Goal: Task Accomplishment & Management: Manage account settings

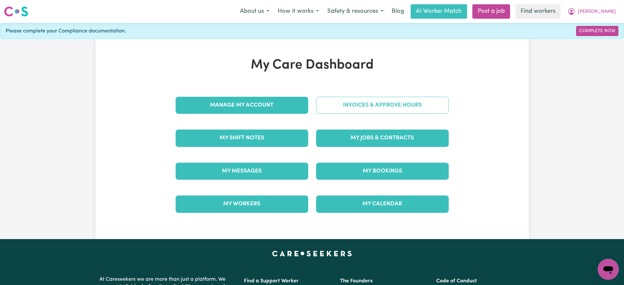
click at [374, 106] on link "Invoices & Approve Hours" at bounding box center [382, 105] width 133 height 17
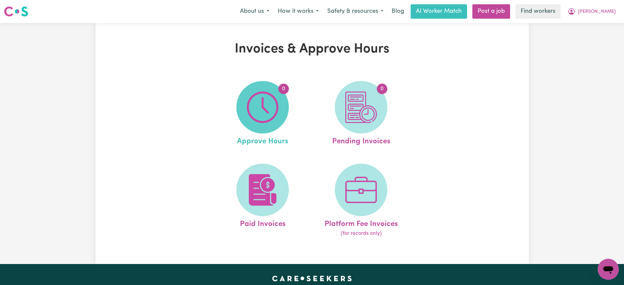
click at [274, 106] on img at bounding box center [263, 108] width 32 height 32
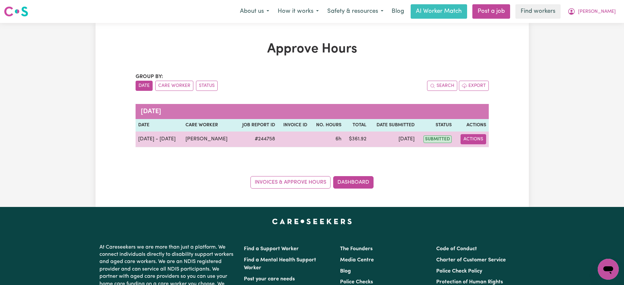
click at [481, 141] on button "Actions" at bounding box center [474, 139] width 26 height 10
click at [487, 157] on link "View Job Report" at bounding box center [490, 154] width 56 height 13
select select "pm"
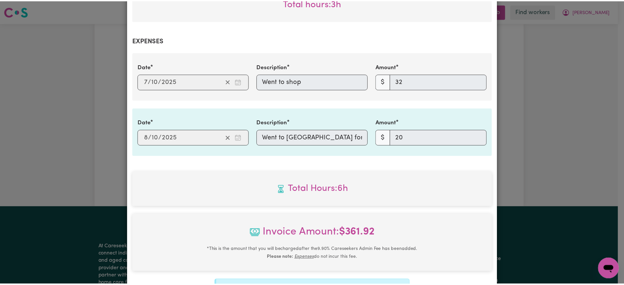
scroll to position [398, 0]
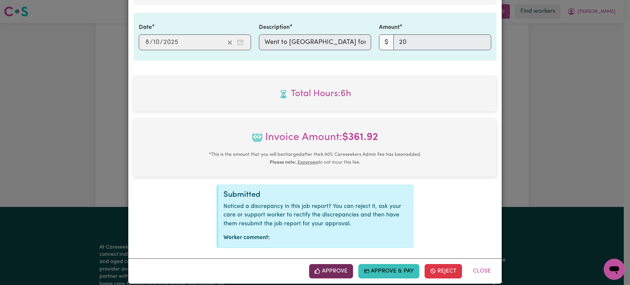
click at [343, 264] on button "Approve" at bounding box center [331, 271] width 44 height 14
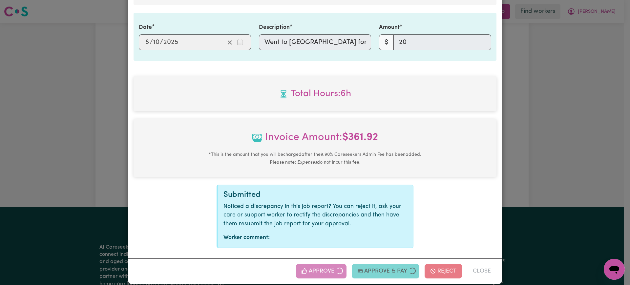
click at [559, 157] on div "Job Report # 244758 - [PERSON_NAME] Summary Job report # 244758 Client name: [P…" at bounding box center [315, 142] width 630 height 285
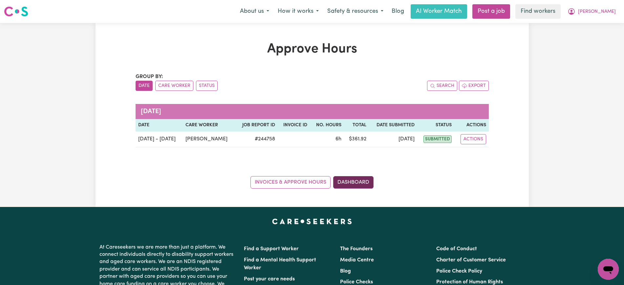
click at [366, 179] on link "Dashboard" at bounding box center [353, 182] width 40 height 12
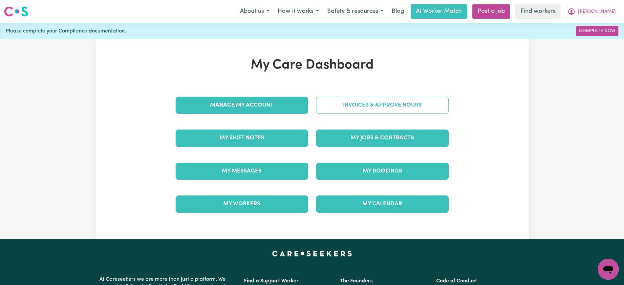
click at [375, 105] on link "Invoices & Approve Hours" at bounding box center [382, 105] width 133 height 17
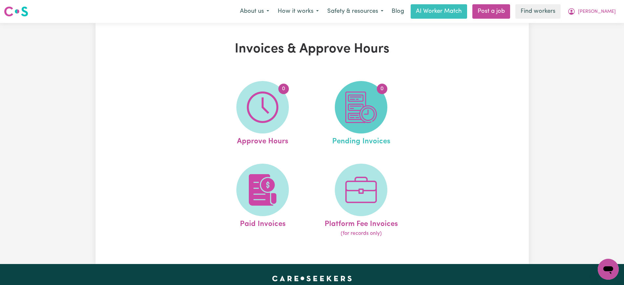
click at [359, 119] on img at bounding box center [361, 108] width 32 height 32
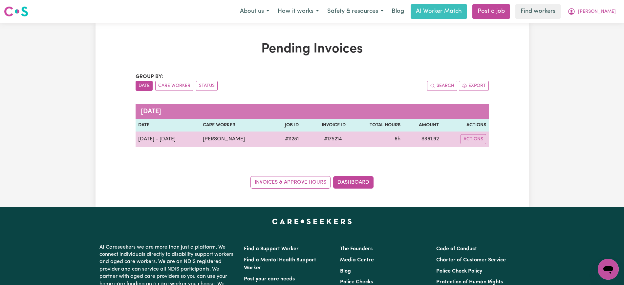
click at [329, 140] on span "# 175214" at bounding box center [333, 139] width 26 height 8
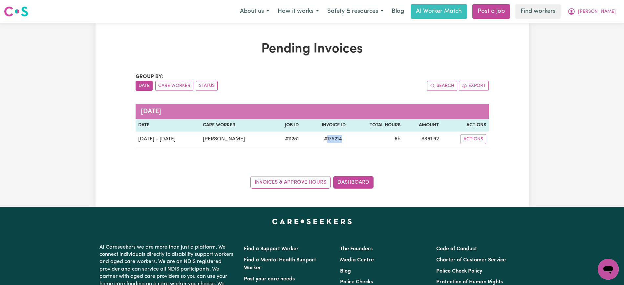
copy span "175214"
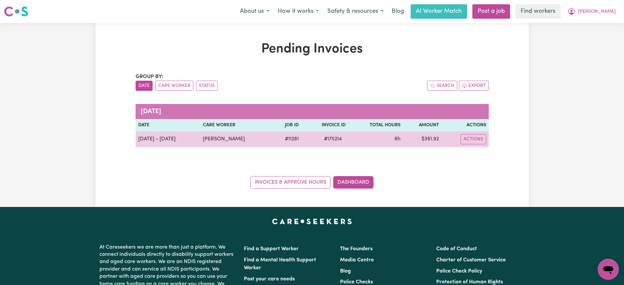
click at [430, 140] on td "$ 361.92" at bounding box center [422, 140] width 38 height 16
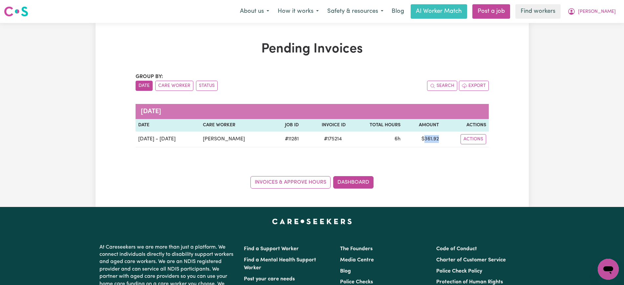
copy td "361.92"
click at [576, 12] on icon "My Account" at bounding box center [572, 12] width 8 height 8
click at [589, 38] on link "Logout" at bounding box center [594, 38] width 52 height 12
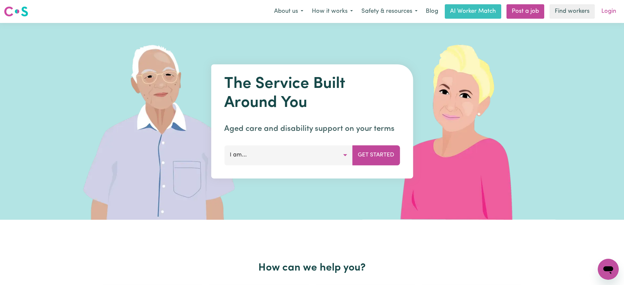
click at [605, 12] on link "Login" at bounding box center [609, 11] width 23 height 14
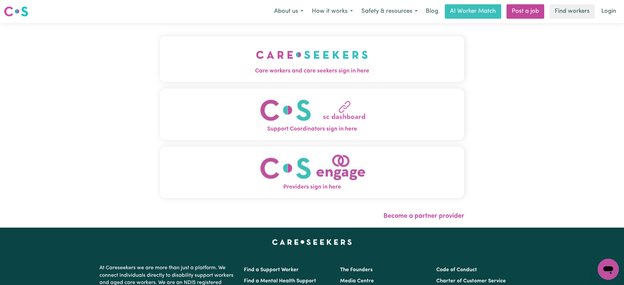
drag, startPoint x: 259, startPoint y: 70, endPoint x: 162, endPoint y: 40, distance: 101.8
click at [259, 70] on span "Care workers and care seekers sign in here" at bounding box center [312, 71] width 304 height 9
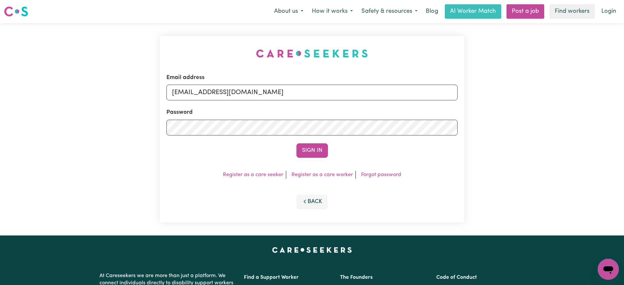
click at [162, 39] on div "Email address [EMAIL_ADDRESS][DOMAIN_NAME] Password Sign In Register as a care …" at bounding box center [312, 129] width 312 height 213
drag, startPoint x: 206, startPoint y: 93, endPoint x: 544, endPoint y: 99, distance: 338.9
click at [544, 99] on div "Email address [EMAIL_ADDRESS][DOMAIN_NAME] Password Sign In Register as a care …" at bounding box center [312, 129] width 624 height 213
type input "[EMAIL_ADDRESS][DOMAIN_NAME]"
click at [296, 143] on button "Sign In" at bounding box center [312, 150] width 32 height 14
